Goal: Task Accomplishment & Management: Manage account settings

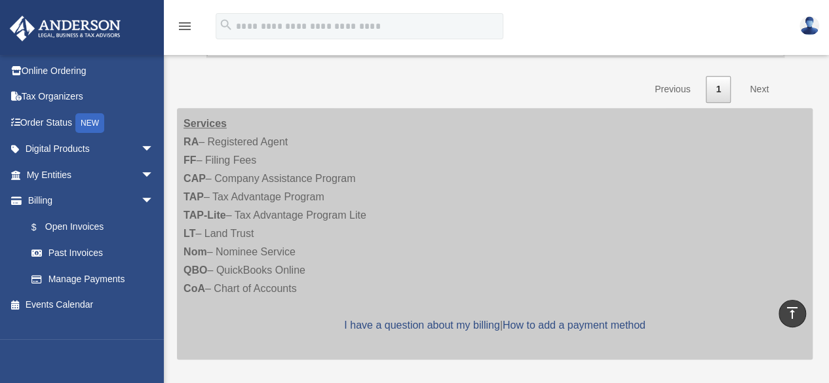
scroll to position [580, 0]
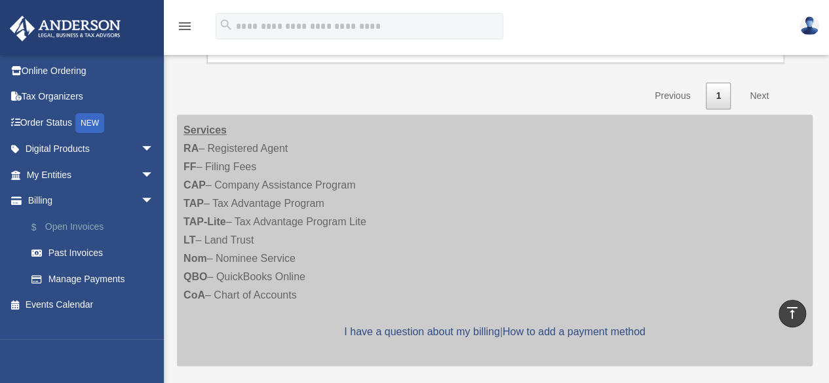
click at [92, 227] on link "$ Open Invoices" at bounding box center [95, 227] width 155 height 27
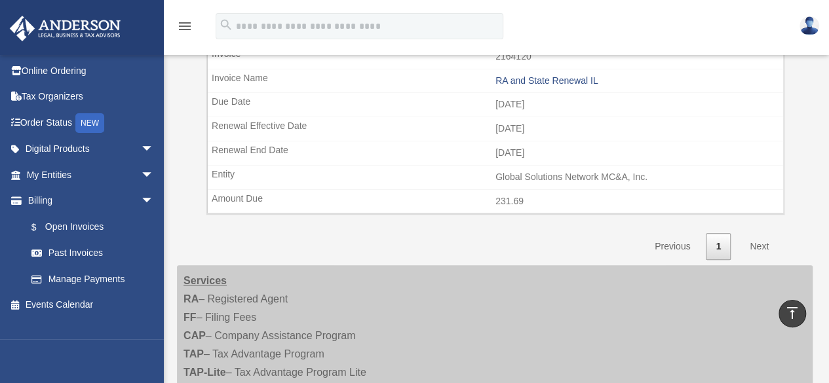
scroll to position [429, 0]
click at [760, 238] on link "Next" at bounding box center [759, 247] width 39 height 27
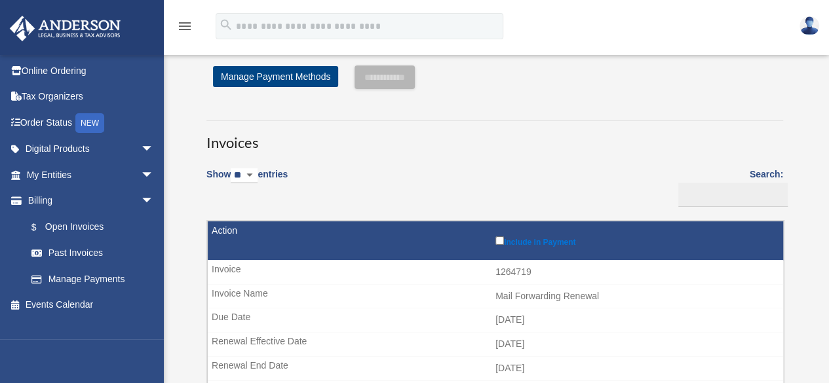
scroll to position [0, 0]
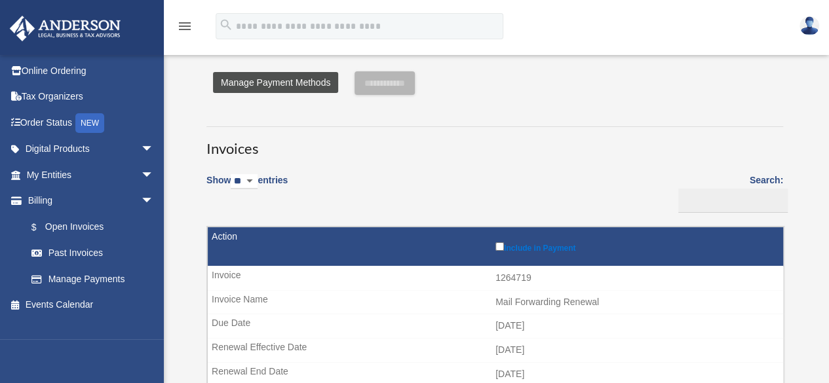
click at [288, 81] on link "Manage Payment Methods" at bounding box center [275, 82] width 125 height 21
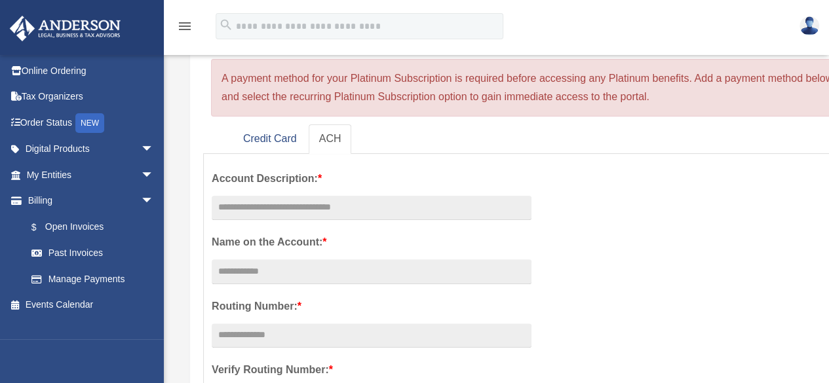
scroll to position [104, 0]
click at [258, 140] on link "Credit Card" at bounding box center [270, 139] width 75 height 29
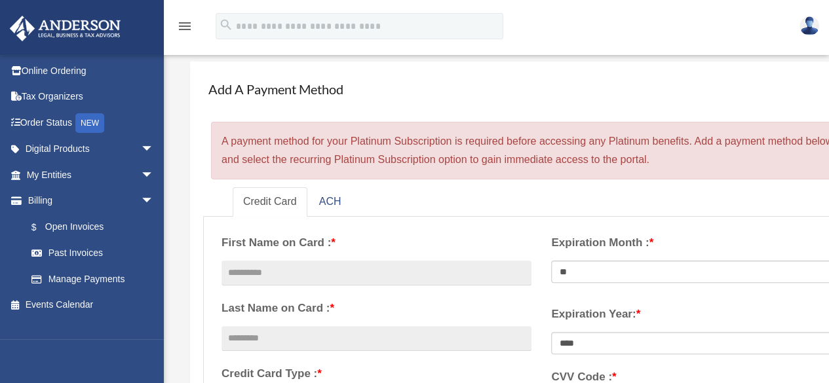
scroll to position [42, 0]
